Goal: Find specific page/section: Find specific page/section

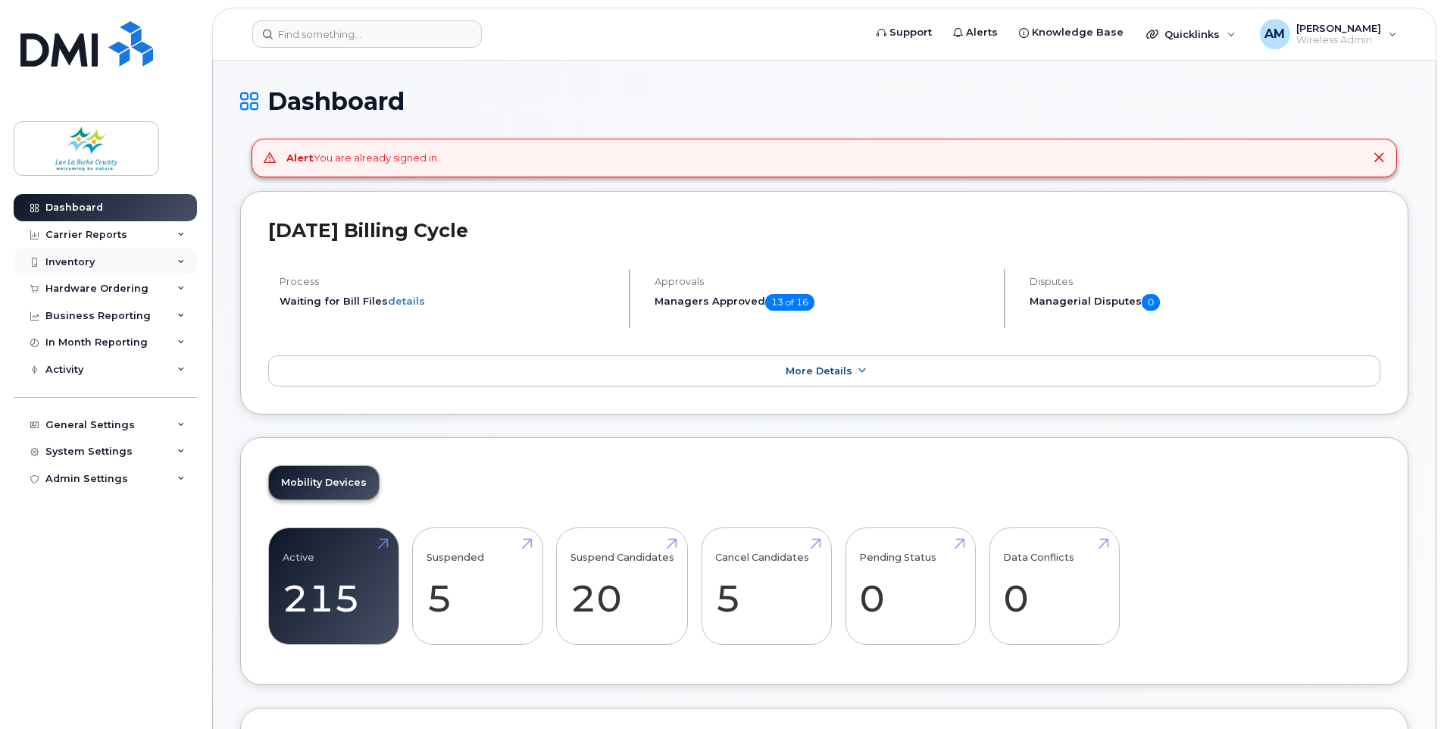
click at [90, 261] on div "Inventory" at bounding box center [69, 262] width 49 height 12
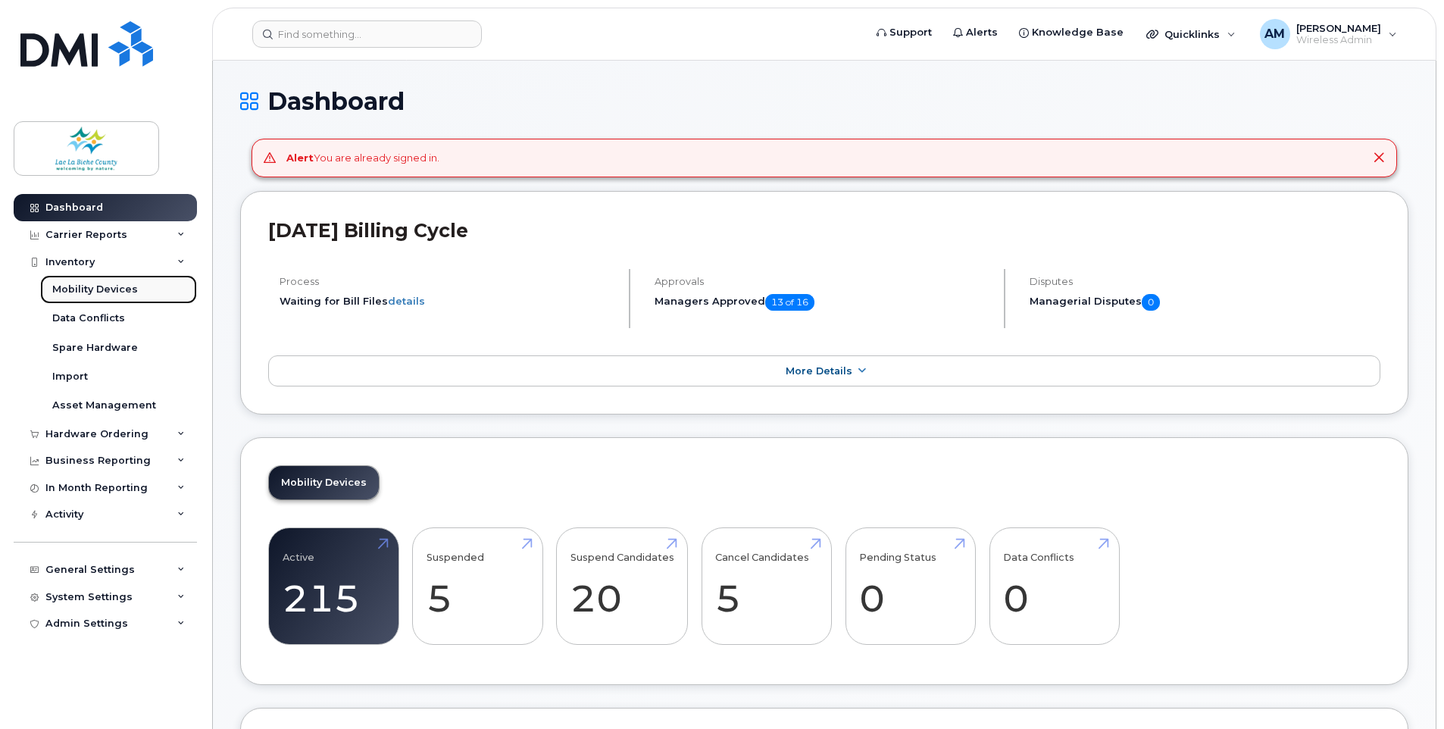
click at [92, 287] on div "Mobility Devices" at bounding box center [95, 290] width 86 height 14
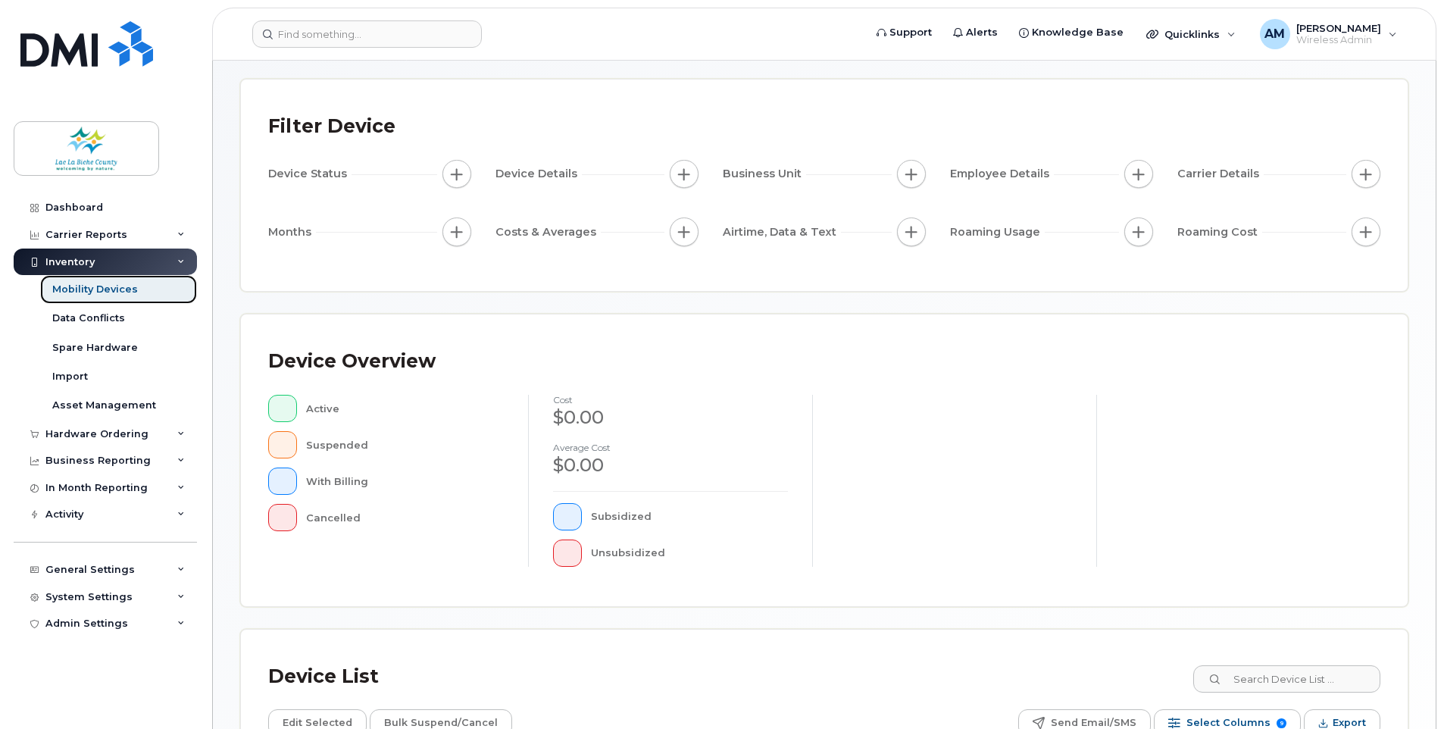
scroll to position [227, 0]
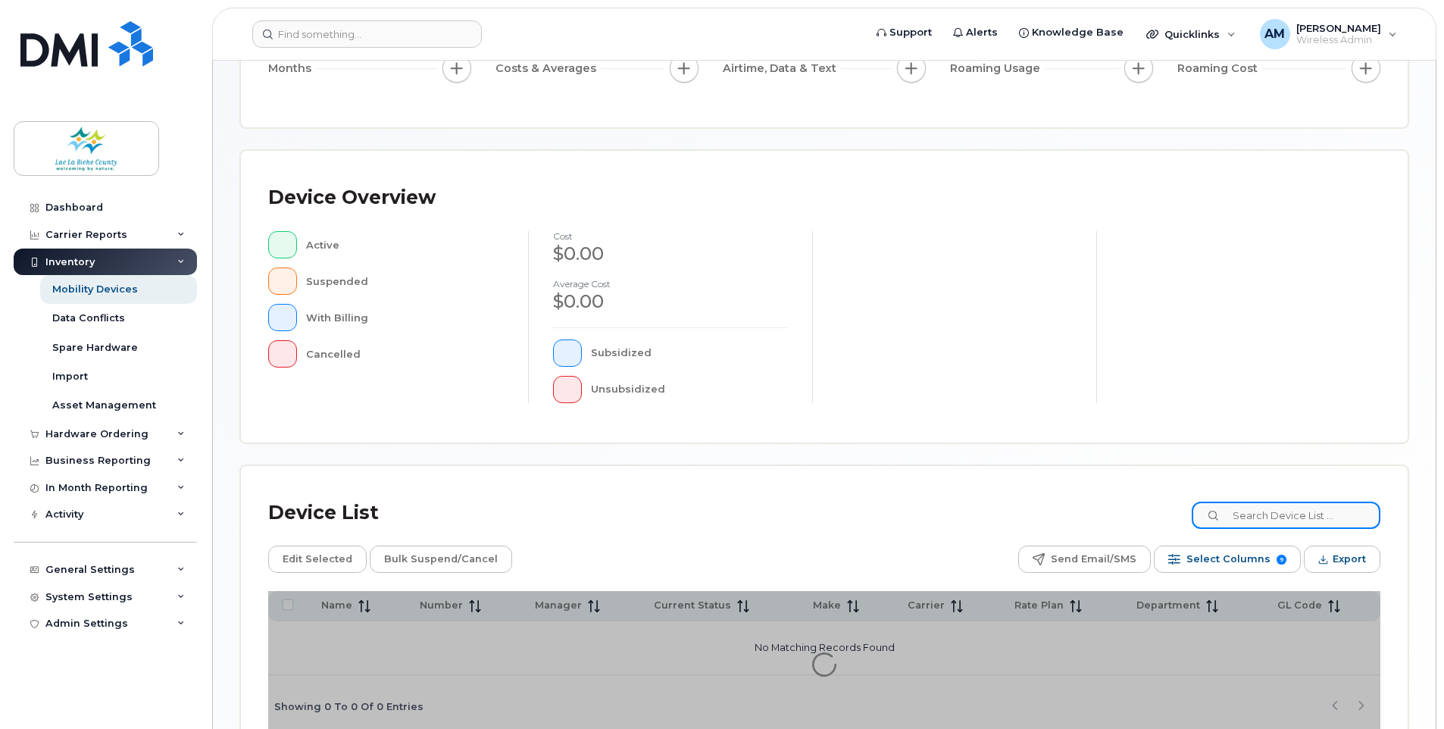
click at [1283, 514] on input at bounding box center [1286, 515] width 189 height 27
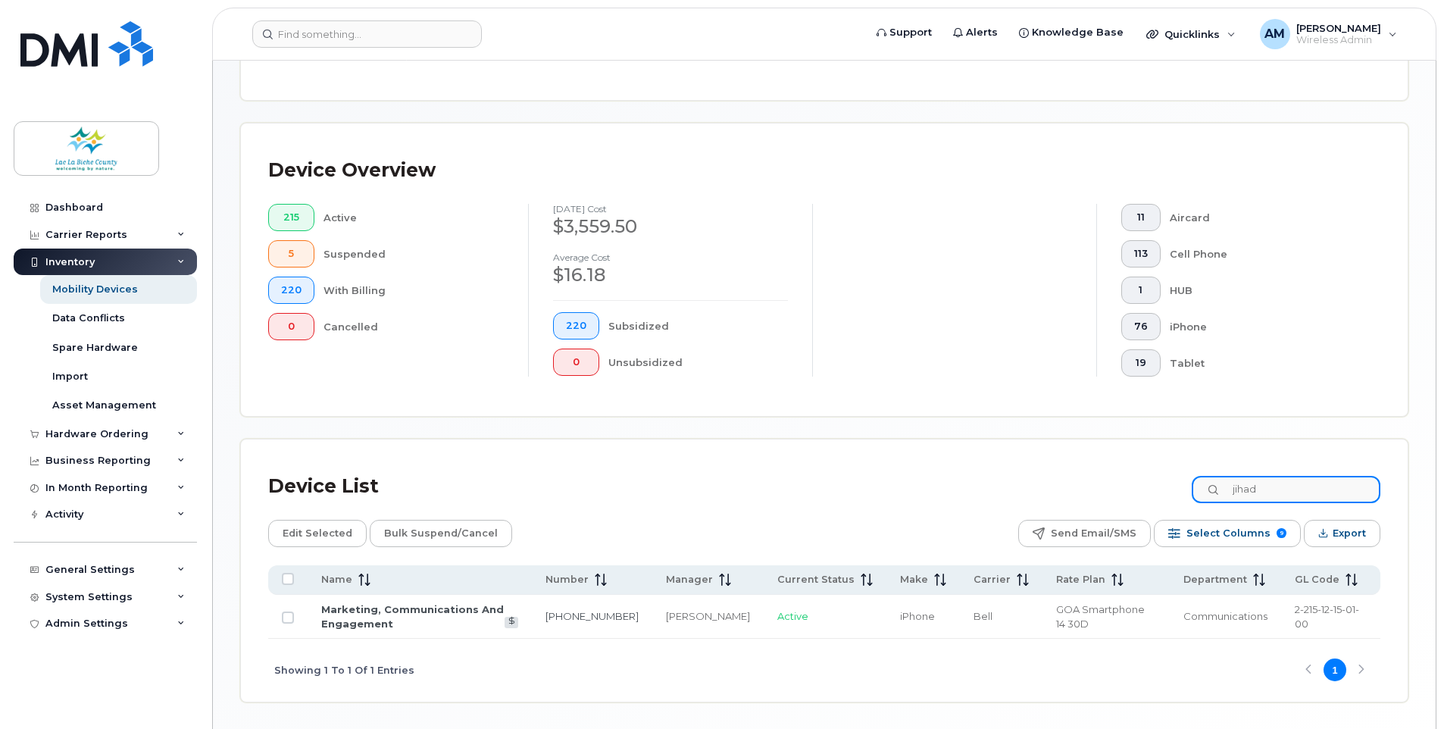
scroll to position [343, 0]
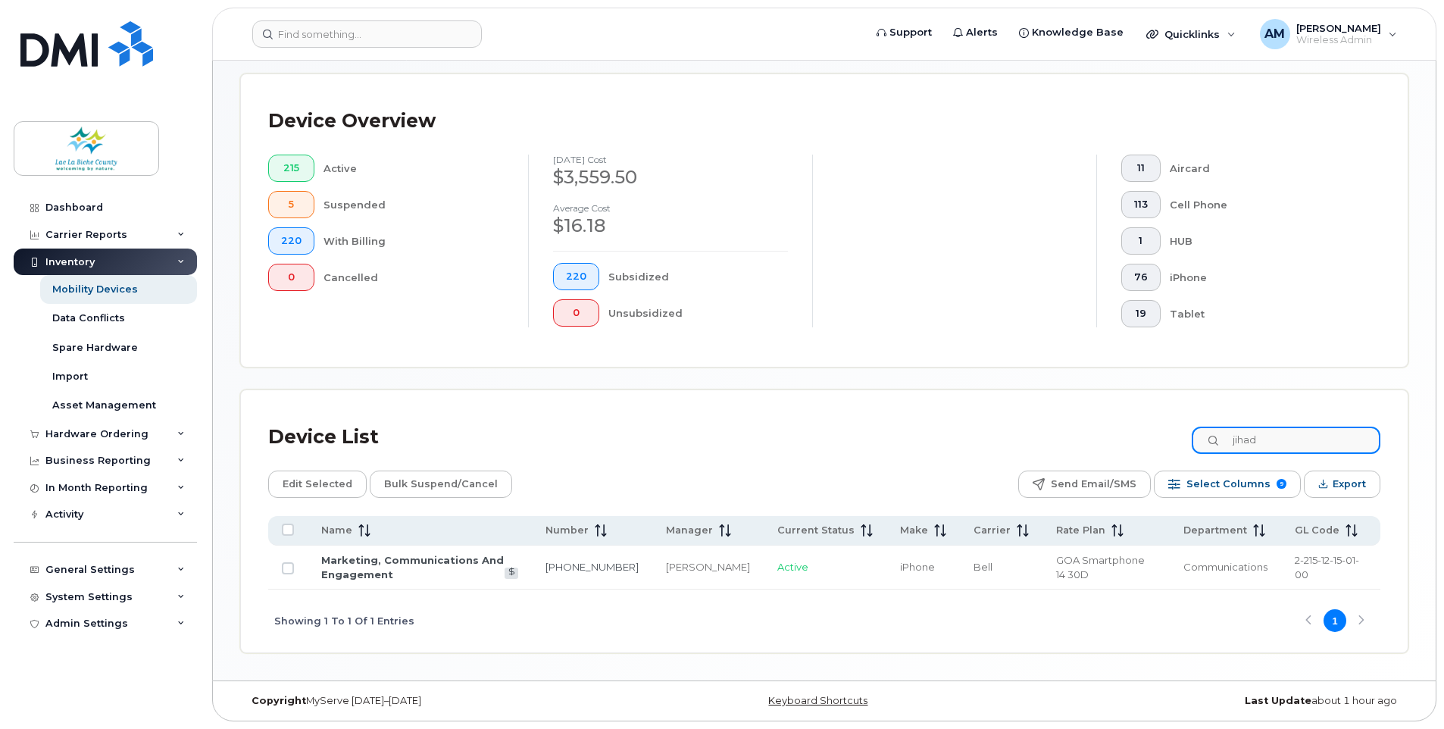
drag, startPoint x: 1284, startPoint y: 433, endPoint x: 1092, endPoint y: 435, distance: 191.7
click at [1092, 435] on div "Device List jihad" at bounding box center [824, 436] width 1112 height 39
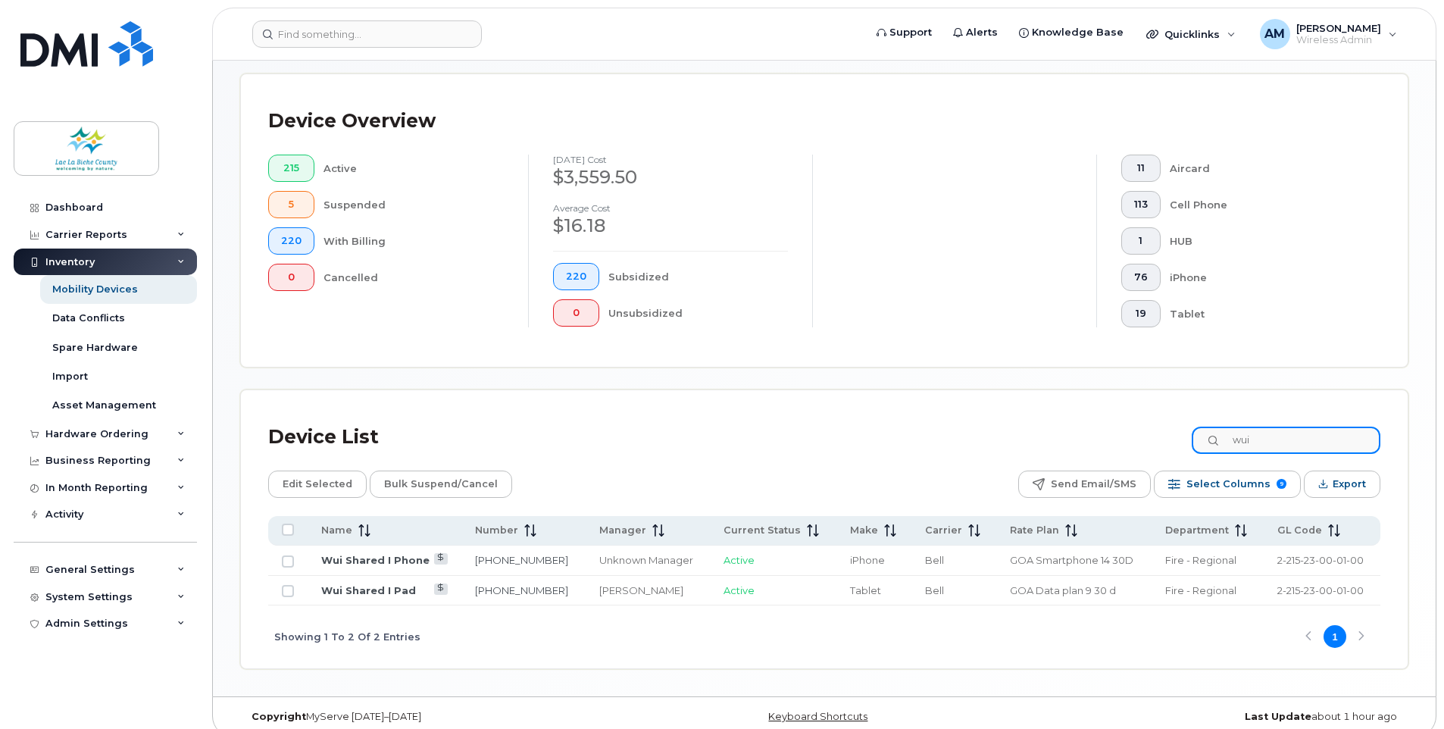
type input "wui"
